Goal: Task Accomplishment & Management: Use online tool/utility

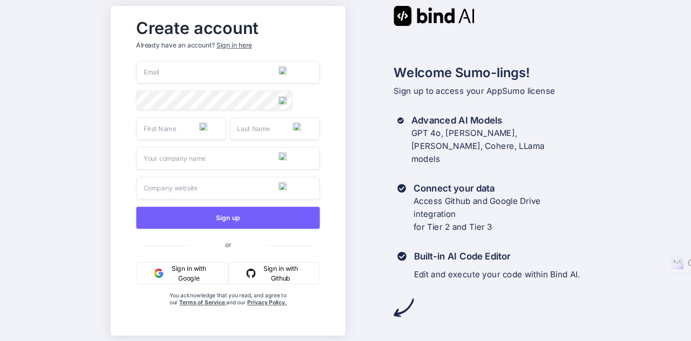
click at [186, 274] on button "Sign in with Google" at bounding box center [182, 273] width 92 height 22
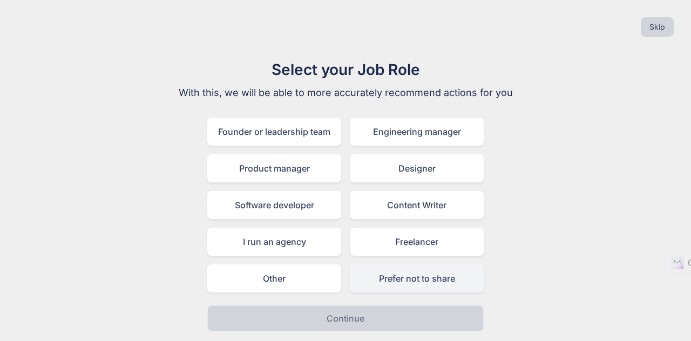
click at [405, 280] on div "Prefer not to share" at bounding box center [417, 278] width 134 height 28
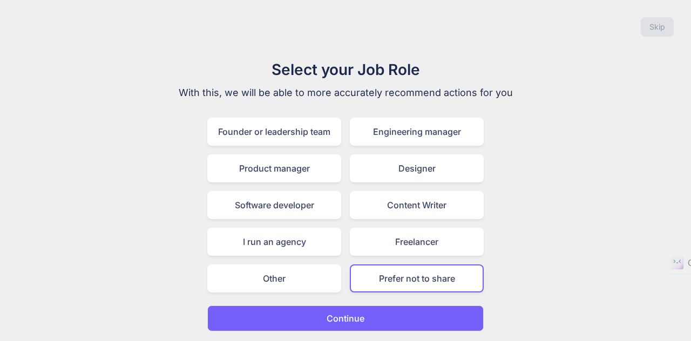
click at [434, 312] on button "Continue" at bounding box center [345, 318] width 276 height 26
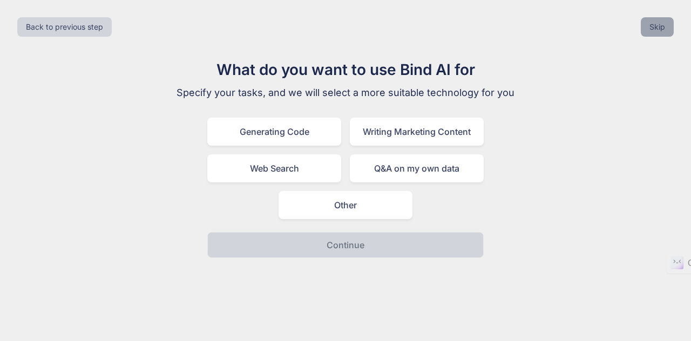
click at [657, 27] on button "Skip" at bounding box center [657, 26] width 33 height 19
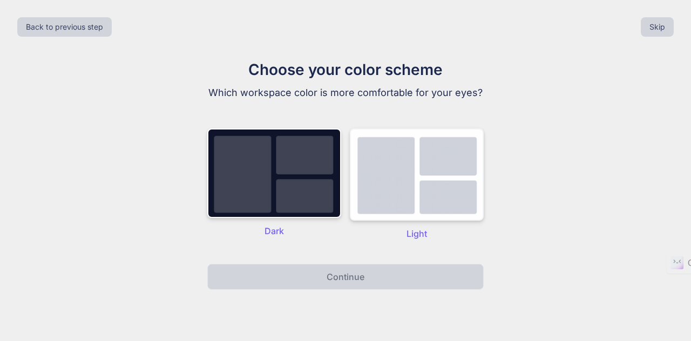
click at [387, 172] on img at bounding box center [417, 174] width 134 height 92
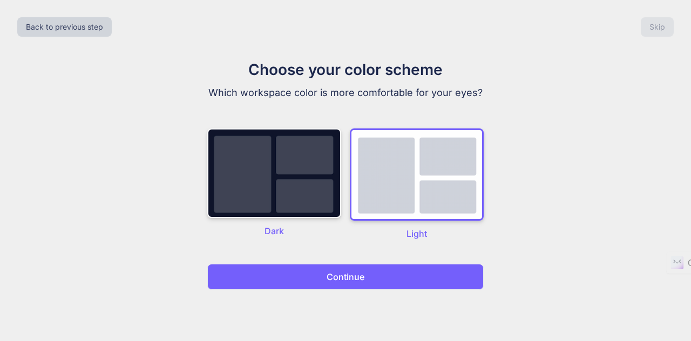
click at [393, 282] on button "Continue" at bounding box center [345, 277] width 276 height 26
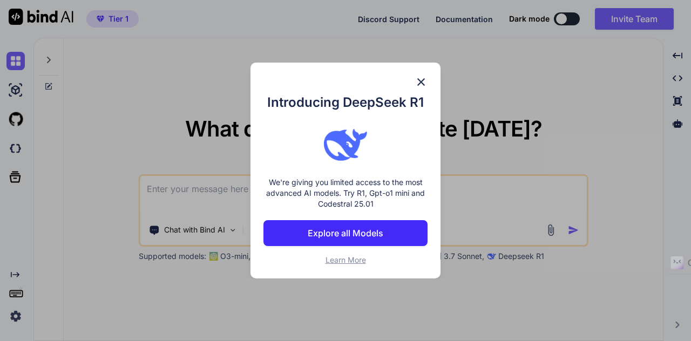
click at [352, 230] on p "Explore all Models" at bounding box center [346, 233] width 76 height 13
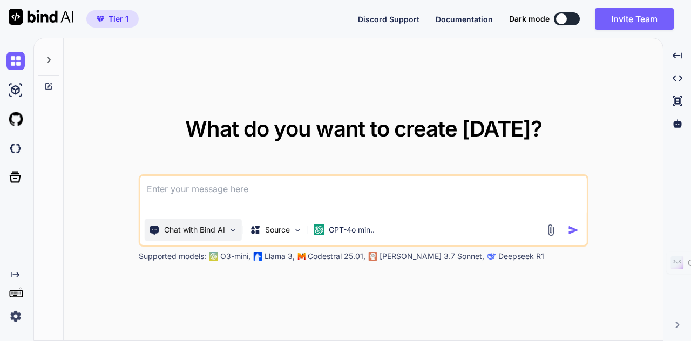
click at [202, 234] on p "Chat with Bind AI" at bounding box center [194, 229] width 61 height 11
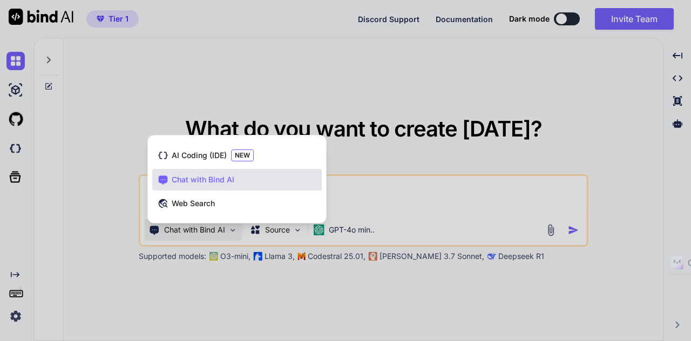
click at [97, 211] on div at bounding box center [345, 170] width 691 height 341
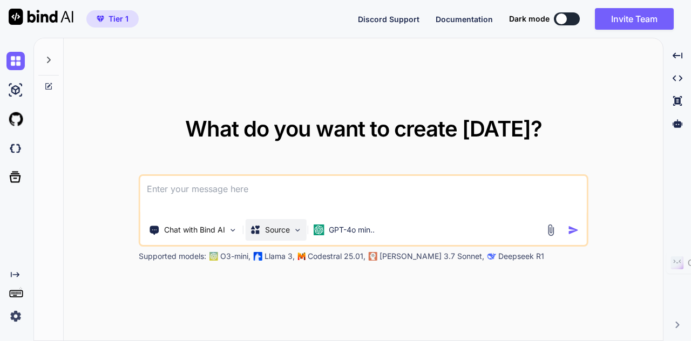
click at [263, 227] on div "Source" at bounding box center [270, 229] width 40 height 11
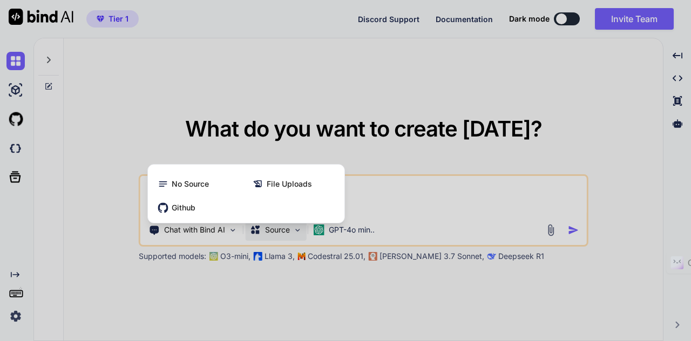
drag, startPoint x: 104, startPoint y: 220, endPoint x: 136, endPoint y: 220, distance: 32.4
click at [104, 220] on div at bounding box center [345, 170] width 691 height 341
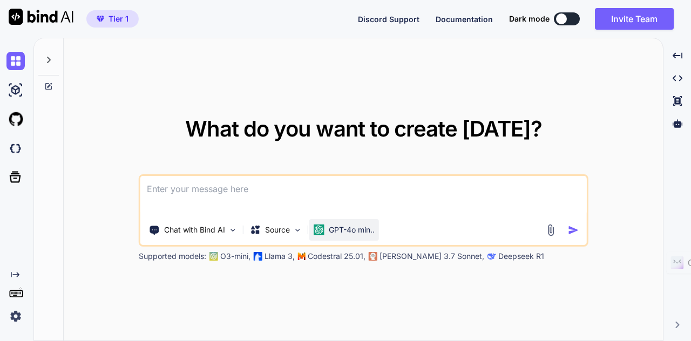
click at [326, 226] on div "GPT-4o min.." at bounding box center [344, 229] width 61 height 11
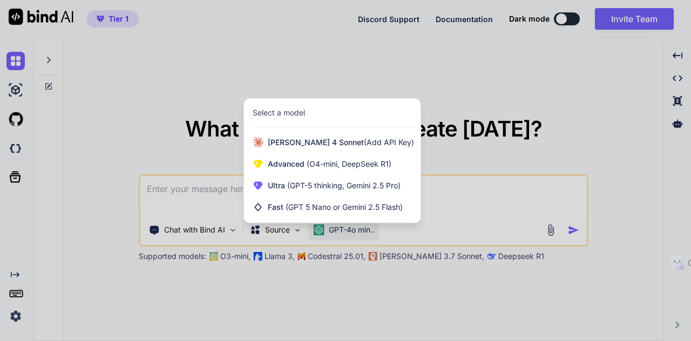
click at [494, 94] on div at bounding box center [345, 170] width 691 height 341
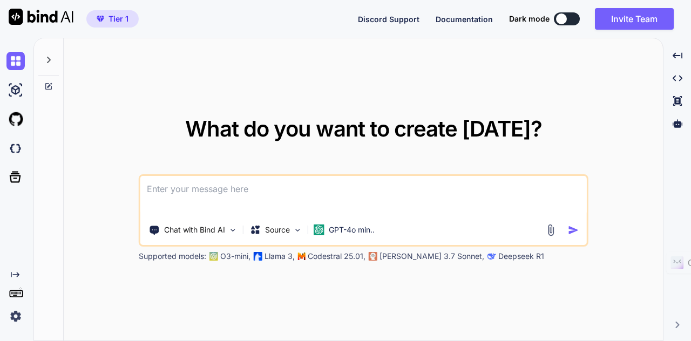
click at [563, 19] on div at bounding box center [561, 18] width 11 height 11
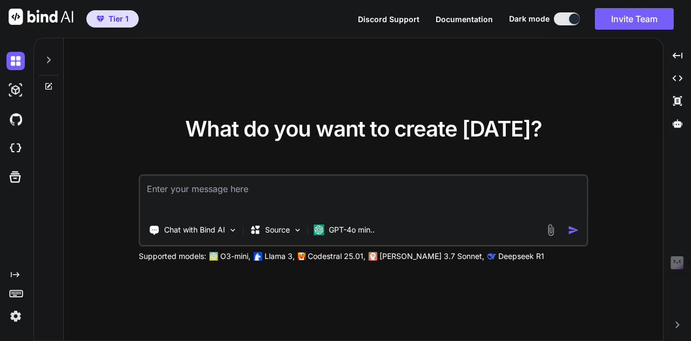
click at [560, 17] on button at bounding box center [567, 18] width 26 height 13
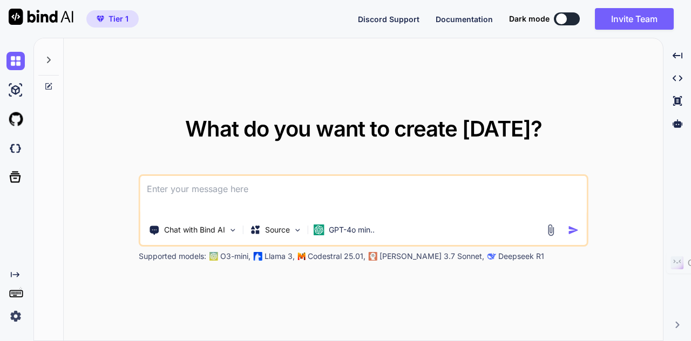
click at [14, 317] on img at bounding box center [15, 316] width 18 height 18
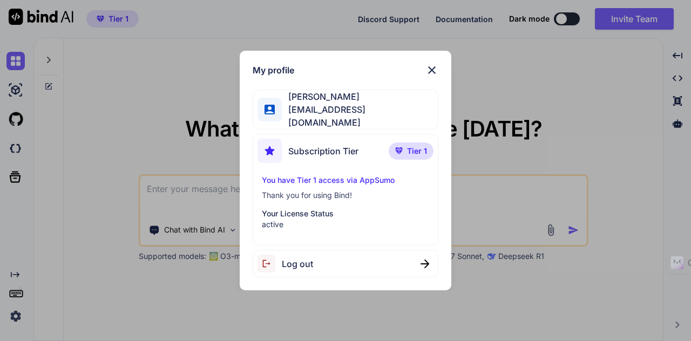
click at [405, 143] on p "Tier 1" at bounding box center [411, 150] width 45 height 17
click at [280, 149] on img at bounding box center [269, 151] width 24 height 24
click at [276, 179] on p "You have Tier 1 access via AppSumo" at bounding box center [345, 180] width 167 height 11
click at [303, 175] on p "You have Tier 1 access via AppSumo" at bounding box center [345, 180] width 167 height 11
click at [430, 71] on img at bounding box center [431, 70] width 13 height 13
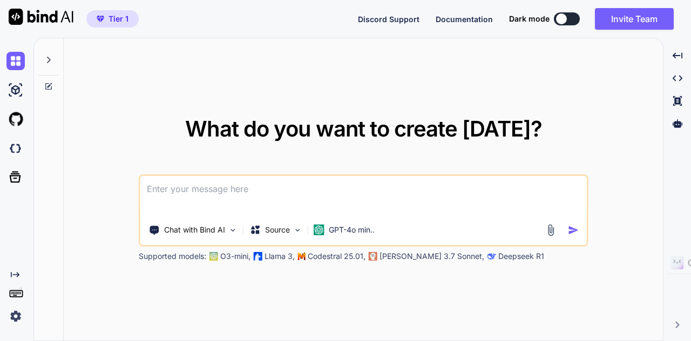
click at [18, 294] on rect at bounding box center [17, 294] width 1 height 1
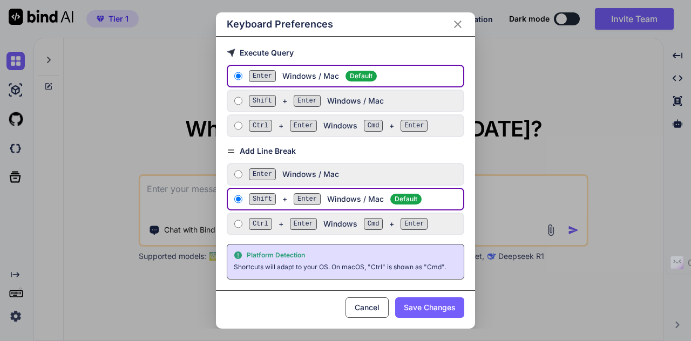
click at [460, 28] on icon "Close" at bounding box center [458, 25] width 8 height 8
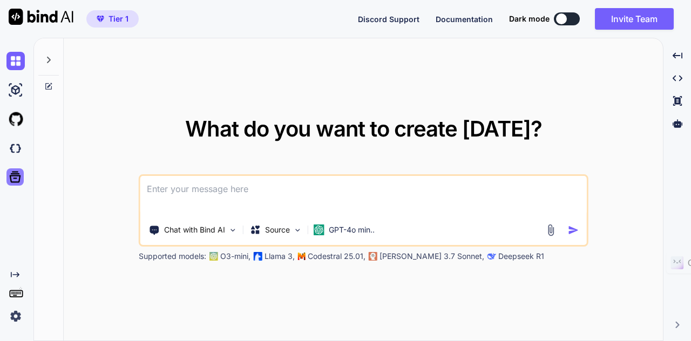
click at [12, 180] on icon at bounding box center [15, 176] width 15 height 15
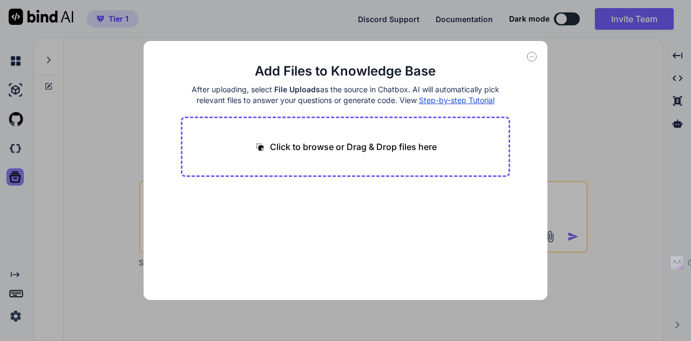
click at [12, 180] on div "Add Files to Knowledge Base After uploading, select File Uploads as the source …" at bounding box center [345, 170] width 691 height 341
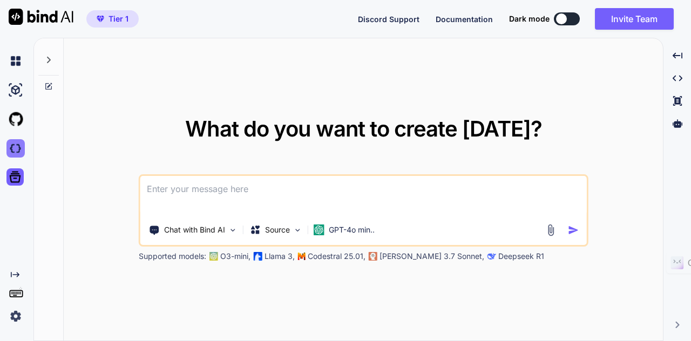
click at [11, 149] on img at bounding box center [15, 148] width 18 height 18
click at [48, 58] on icon at bounding box center [49, 60] width 4 height 6
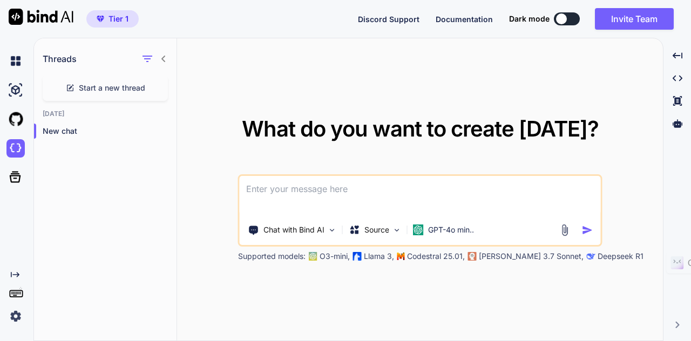
click at [161, 59] on icon at bounding box center [163, 59] width 4 height 6
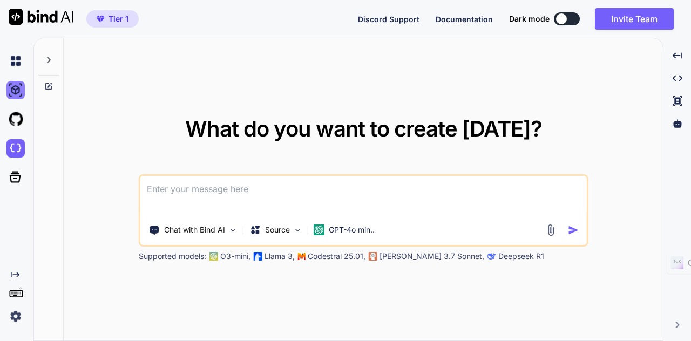
click at [18, 91] on img at bounding box center [15, 90] width 18 height 18
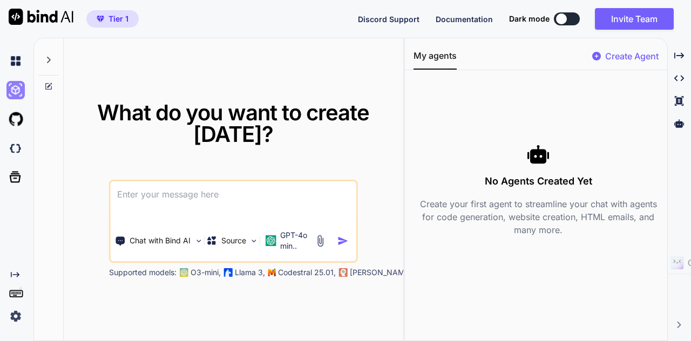
click at [18, 91] on img at bounding box center [15, 90] width 18 height 18
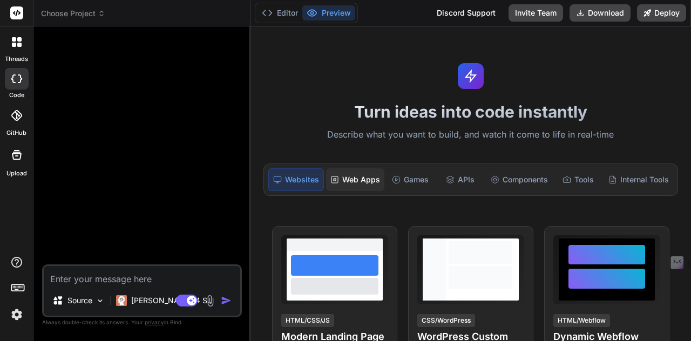
click at [358, 179] on div "Web Apps" at bounding box center [355, 179] width 58 height 23
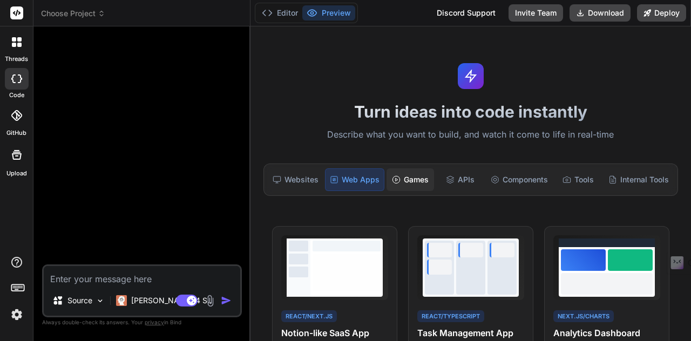
click at [408, 182] on div "Games" at bounding box center [409, 179] width 47 height 23
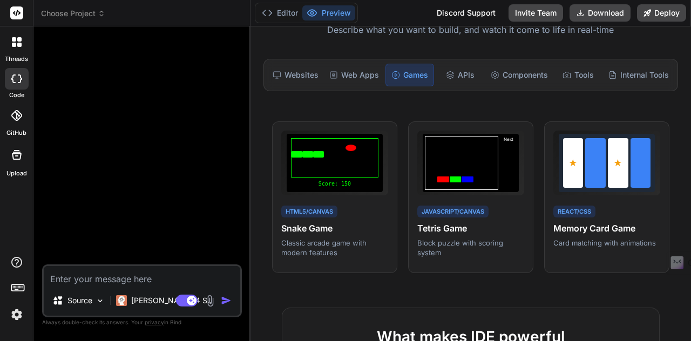
scroll to position [54, 0]
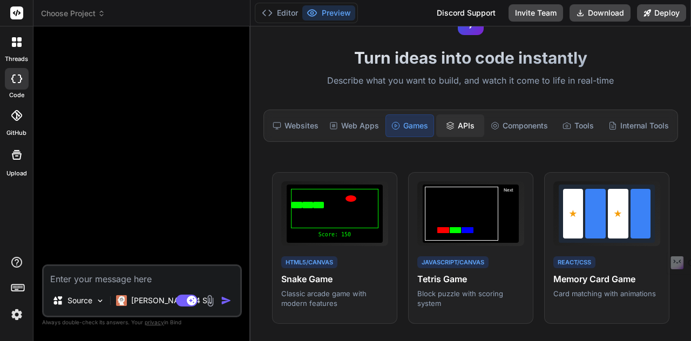
click at [454, 127] on div "APIs" at bounding box center [459, 125] width 47 height 23
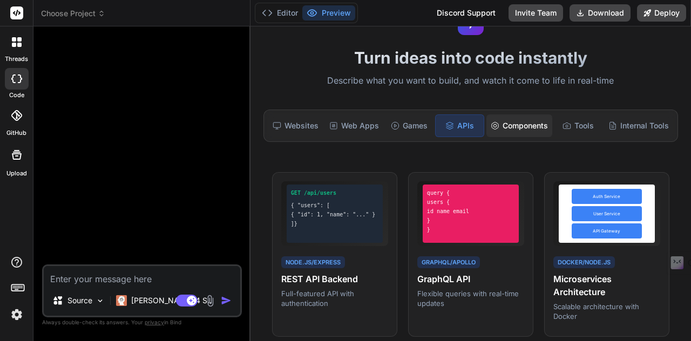
click at [512, 126] on div "Components" at bounding box center [519, 125] width 66 height 23
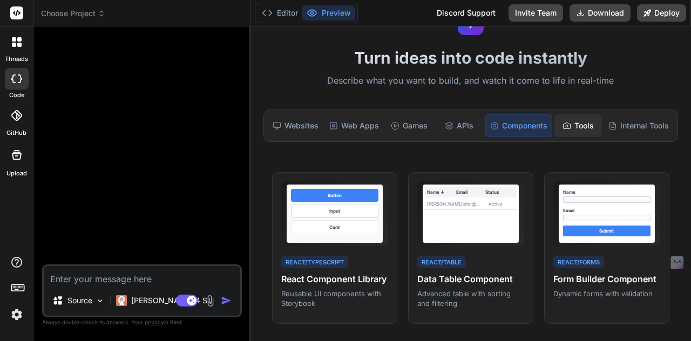
click at [563, 125] on icon at bounding box center [566, 125] width 7 height 6
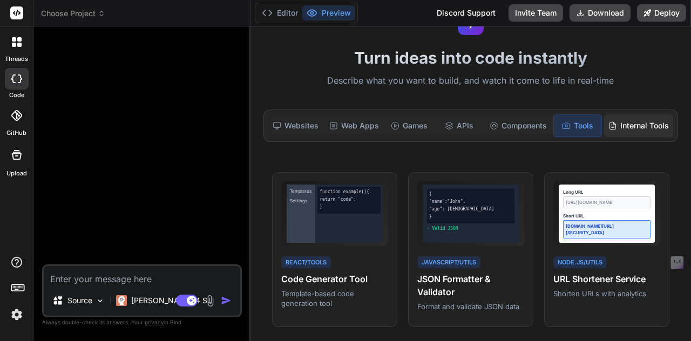
click at [621, 124] on div "Internal Tools" at bounding box center [638, 125] width 69 height 23
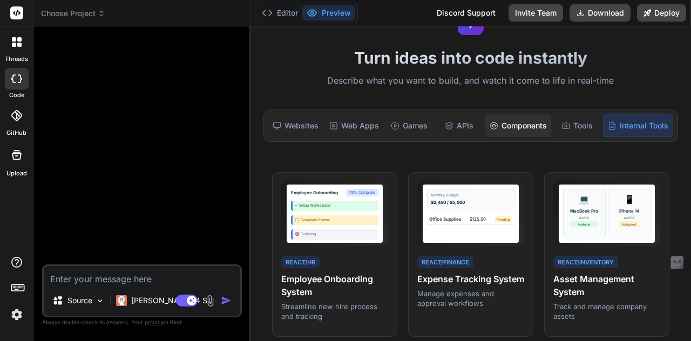
click at [506, 123] on div "Components" at bounding box center [518, 125] width 66 height 23
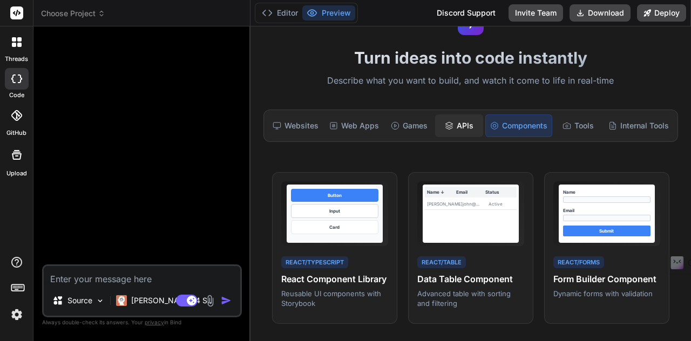
click at [467, 126] on div "APIs" at bounding box center [458, 125] width 47 height 23
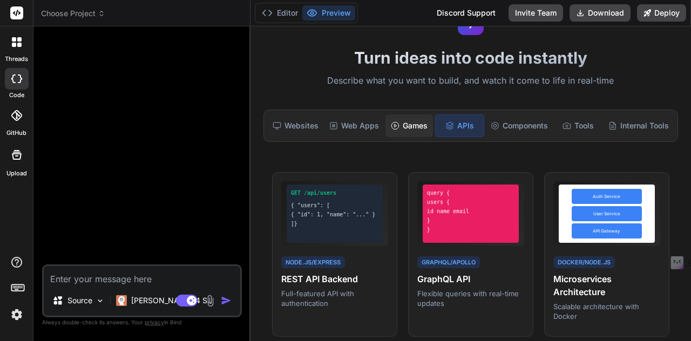
click at [423, 127] on div "Games" at bounding box center [408, 125] width 47 height 23
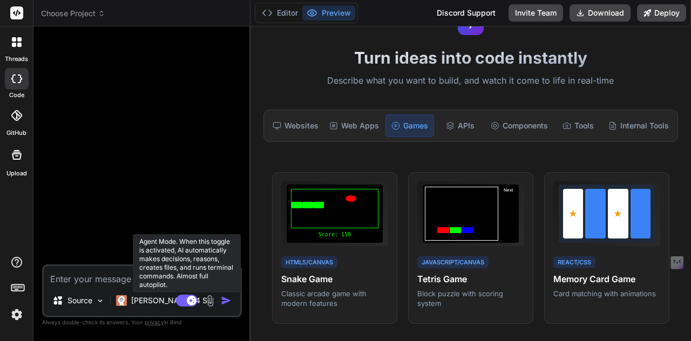
click at [183, 298] on rect at bounding box center [187, 301] width 22 height 12
type textarea "x"
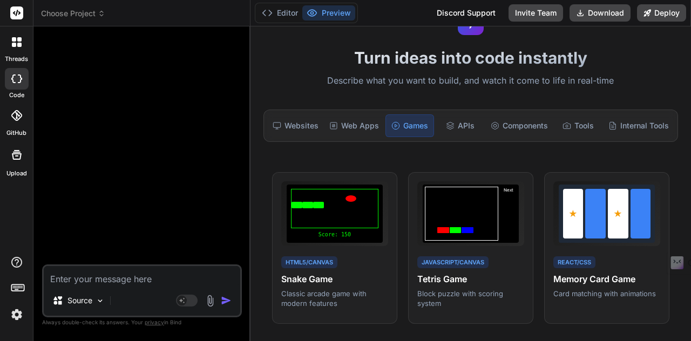
click at [16, 43] on icon at bounding box center [17, 42] width 10 height 10
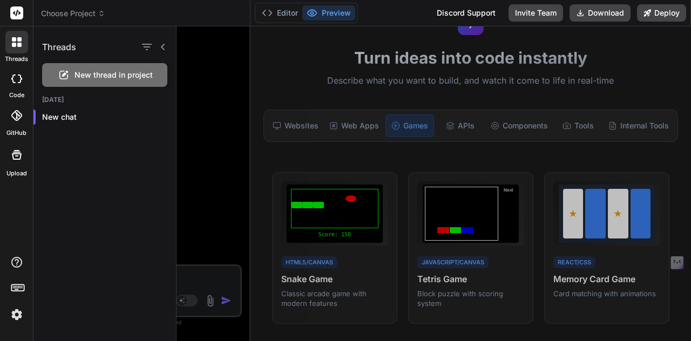
click at [17, 285] on icon at bounding box center [17, 287] width 15 height 15
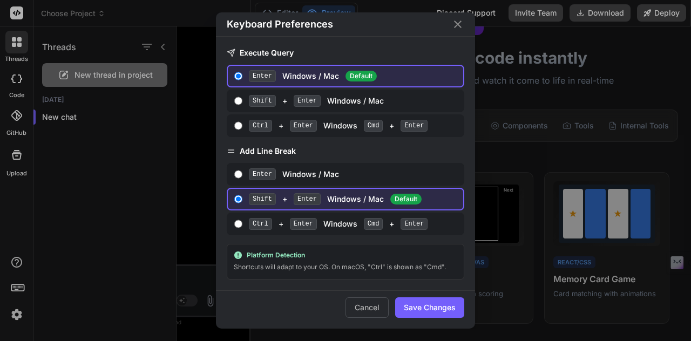
click at [17, 285] on div "Keyboard Preferences Execute Query Enter Windows / Mac Default Shift + Enter Wi…" at bounding box center [345, 170] width 691 height 341
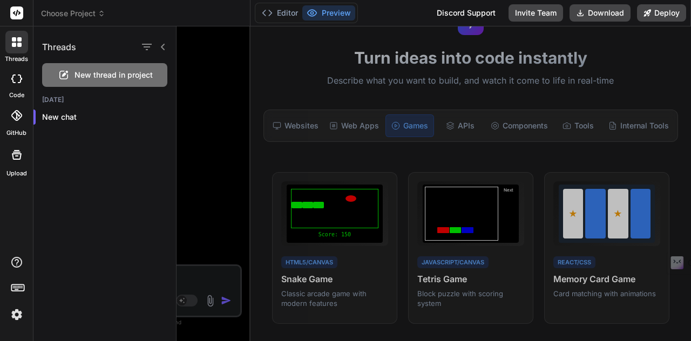
click at [16, 314] on img at bounding box center [17, 314] width 18 height 18
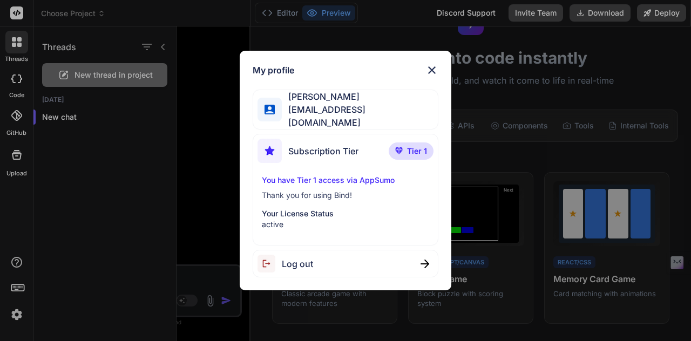
click at [329, 103] on span "[PERSON_NAME]" at bounding box center [359, 96] width 155 height 13
click at [326, 148] on span "Subscription Tier" at bounding box center [323, 151] width 70 height 13
click at [403, 147] on img at bounding box center [399, 150] width 8 height 6
drag, startPoint x: 431, startPoint y: 73, endPoint x: 413, endPoint y: 76, distance: 17.5
click at [431, 74] on img at bounding box center [431, 70] width 13 height 13
